Goal: Check status: Check status

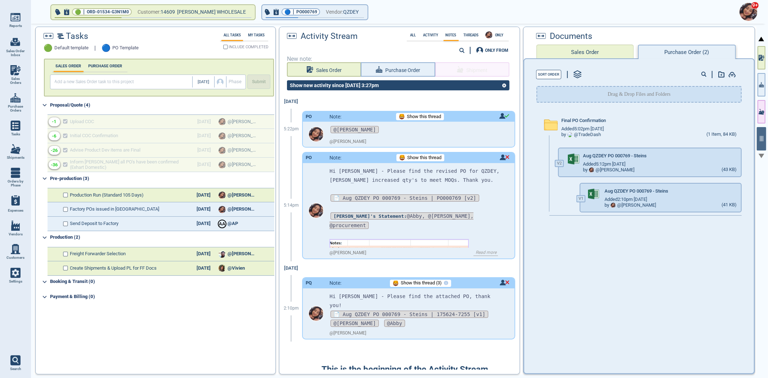
click at [19, 80] on span "Sales Orders" at bounding box center [15, 81] width 19 height 8
select select "50"
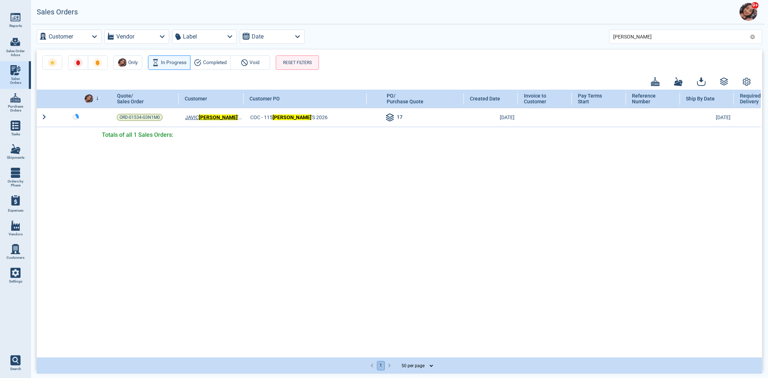
click at [757, 36] on div "[PERSON_NAME]" at bounding box center [685, 37] width 153 height 14
click at [755, 36] on icon at bounding box center [753, 37] width 5 height 5
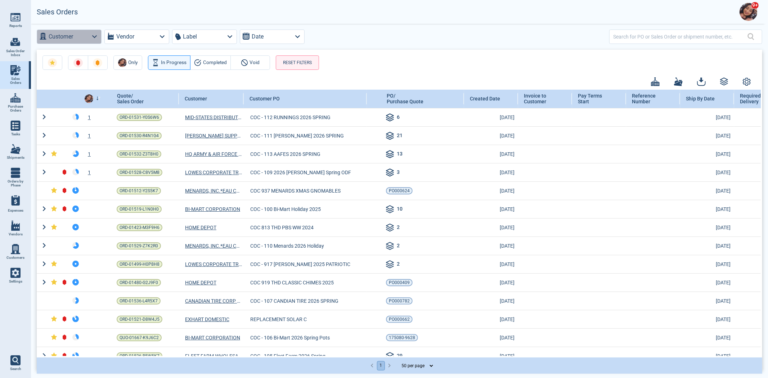
click at [68, 41] on label "Customer" at bounding box center [61, 37] width 24 height 10
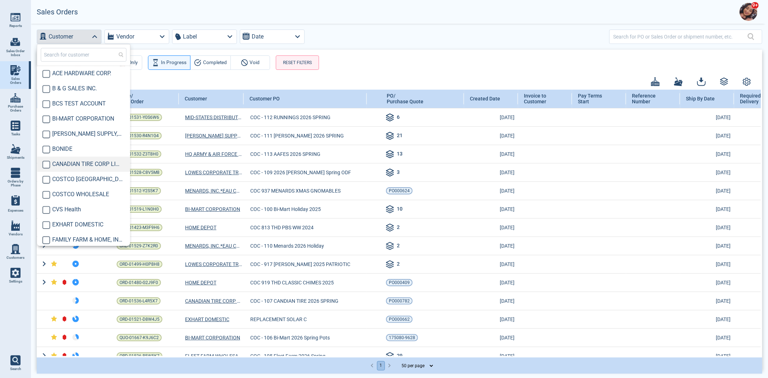
click at [83, 163] on span "CANADIAN TIRE CORP LIMITED" at bounding box center [87, 164] width 71 height 9
checkbox input "true"
click at [388, 41] on div "Customer Vendor Label Date" at bounding box center [400, 37] width 726 height 14
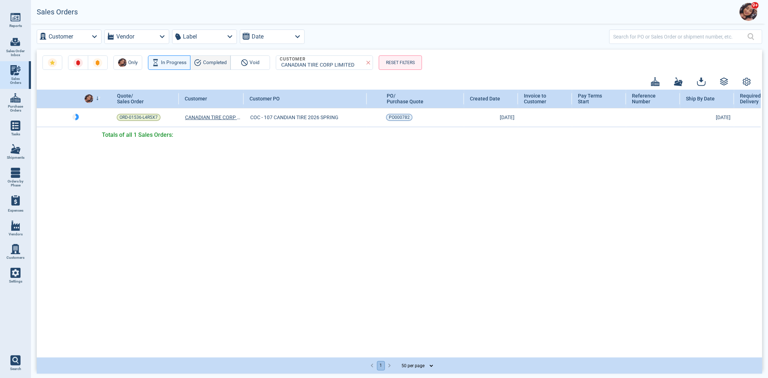
click at [213, 60] on span "Completed" at bounding box center [215, 62] width 24 height 9
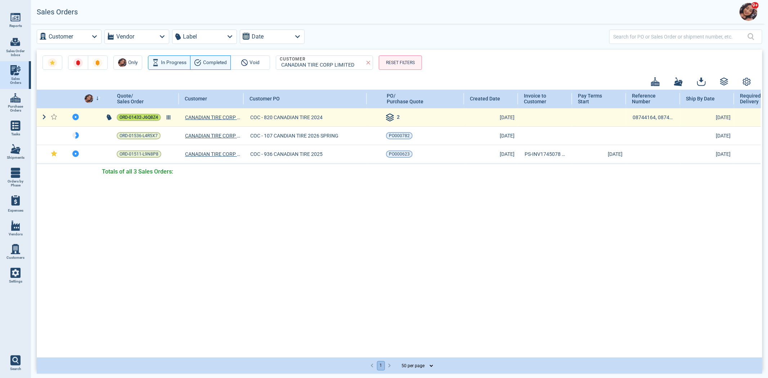
click at [133, 115] on span "ORD-01432-J6Q8Z4" at bounding box center [139, 117] width 39 height 7
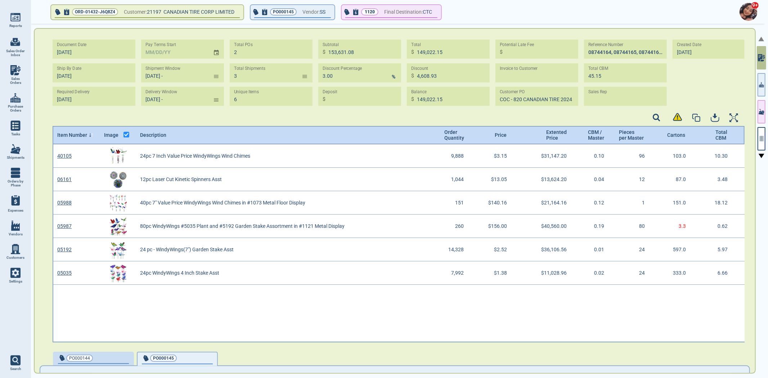
type input "[DATE] -"
type input "[DATE] - [DATE]"
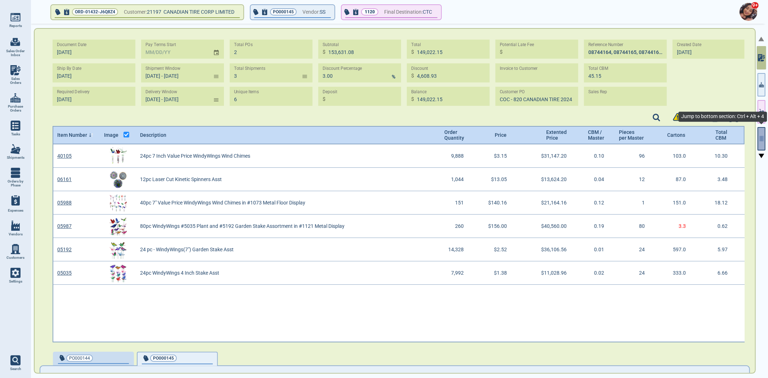
click at [764, 140] on button "button" at bounding box center [762, 138] width 8 height 23
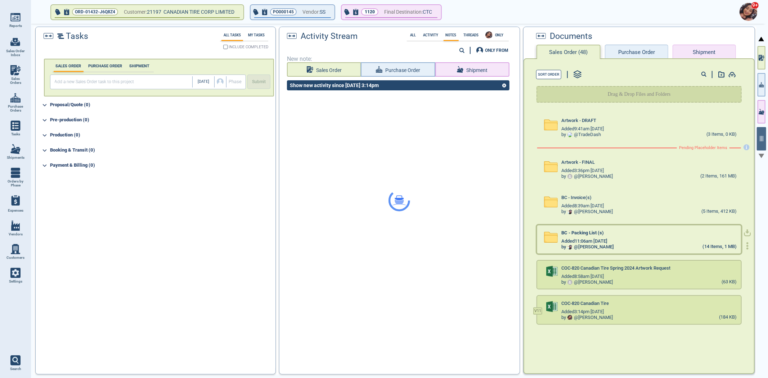
click at [627, 232] on div "BC - Packing List (s)" at bounding box center [649, 235] width 175 height 8
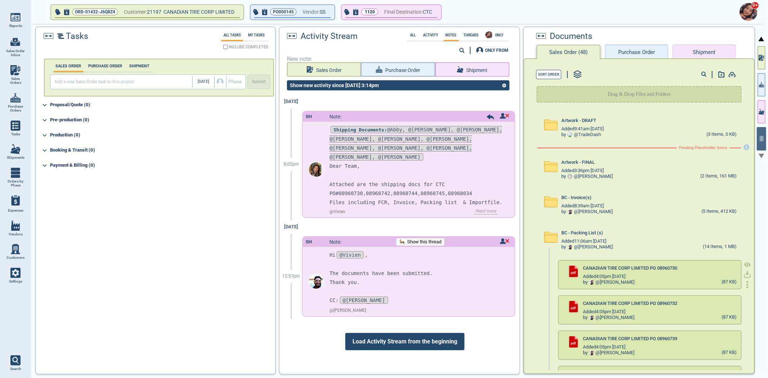
click at [745, 265] on icon at bounding box center [748, 265] width 6 height 5
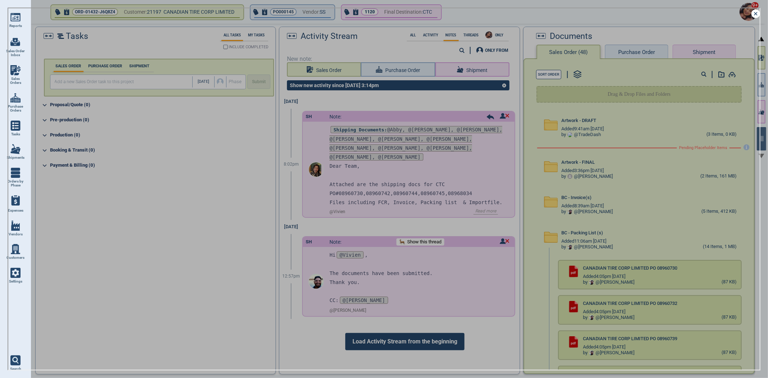
drag, startPoint x: 755, startPoint y: 14, endPoint x: 752, endPoint y: 10, distance: 4.9
click at [755, 13] on icon at bounding box center [756, 13] width 9 height 9
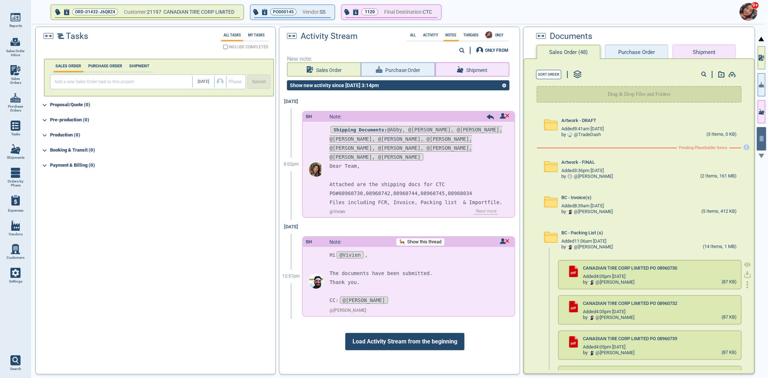
click at [744, 267] on icon at bounding box center [747, 264] width 7 height 7
